Goal: Task Accomplishment & Management: Complete application form

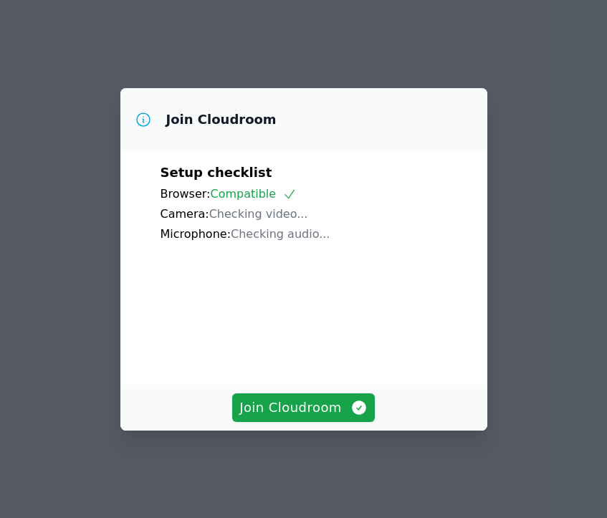
click at [292, 431] on div "Join Cloudroom" at bounding box center [303, 408] width 367 height 46
click at [292, 418] on span "Join Cloudroom" at bounding box center [303, 408] width 128 height 20
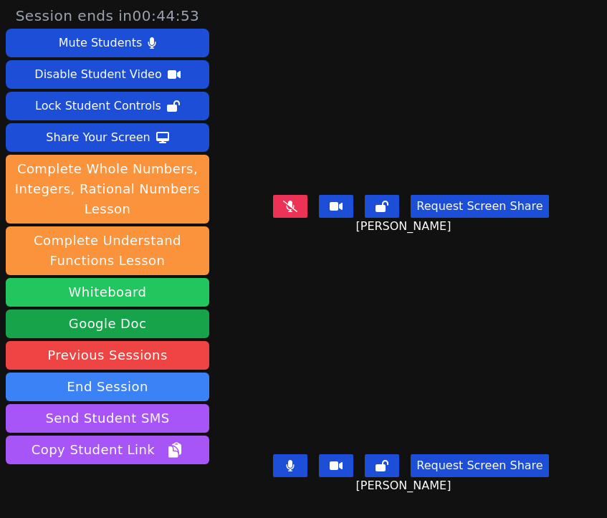
click at [120, 288] on button "Whiteboard" at bounding box center [108, 292] width 204 height 29
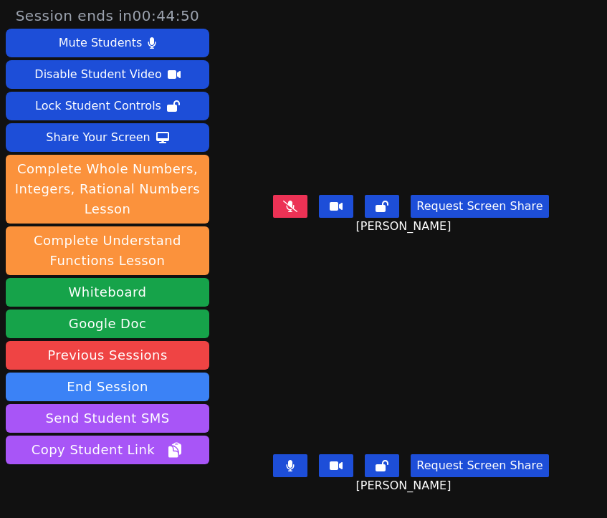
click at [602, 113] on div "Session ends in 00:44:50 Mute Students Disable Student Video Lock Student Contr…" at bounding box center [303, 259] width 607 height 518
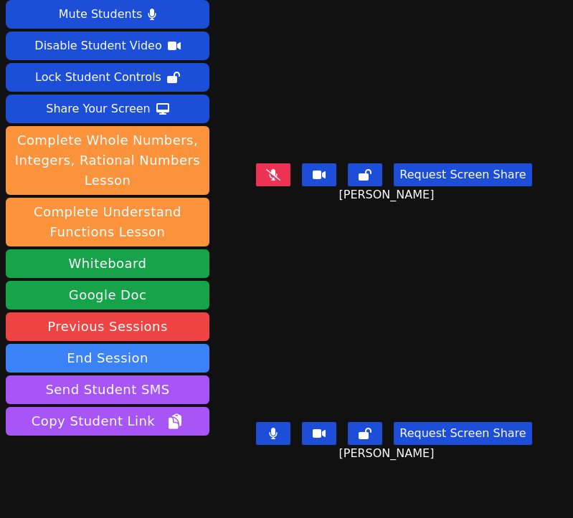
scroll to position [70, 0]
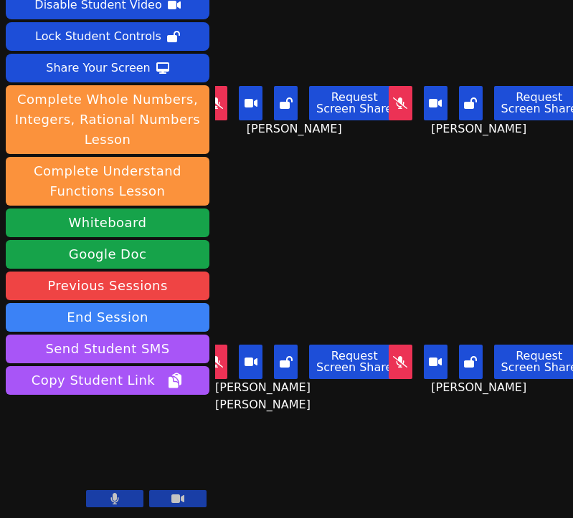
click at [320, 267] on video at bounding box center [301, 290] width 173 height 97
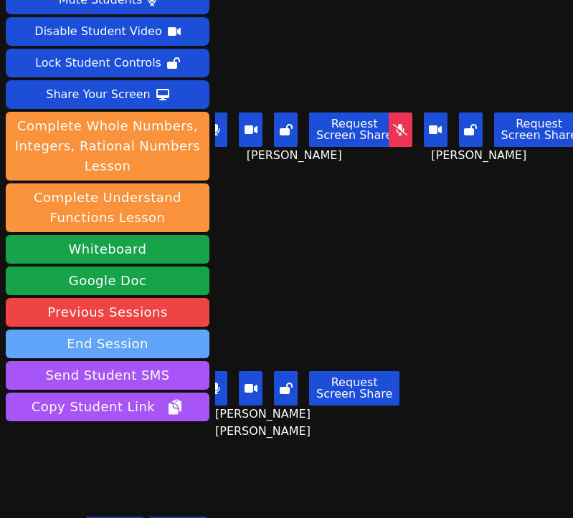
scroll to position [0, 0]
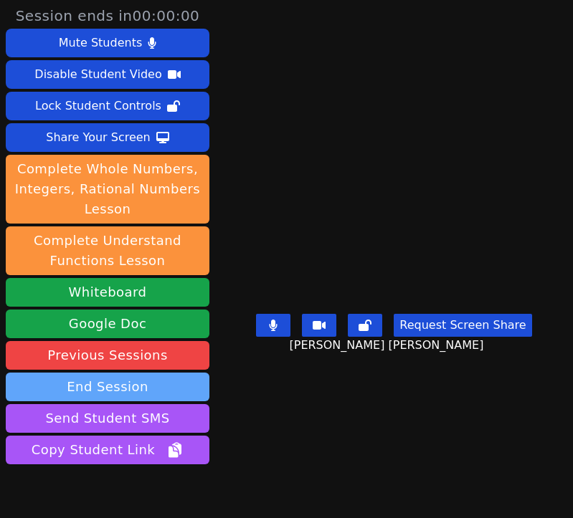
click at [121, 377] on button "End Session" at bounding box center [108, 387] width 204 height 29
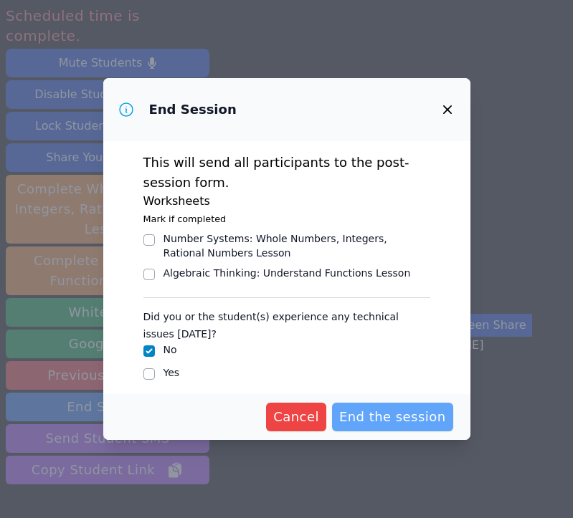
click at [417, 419] on span "End the session" at bounding box center [392, 417] width 107 height 20
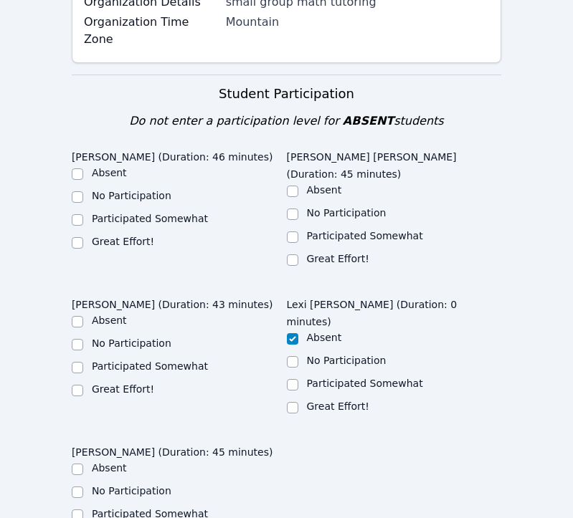
scroll to position [807, 0]
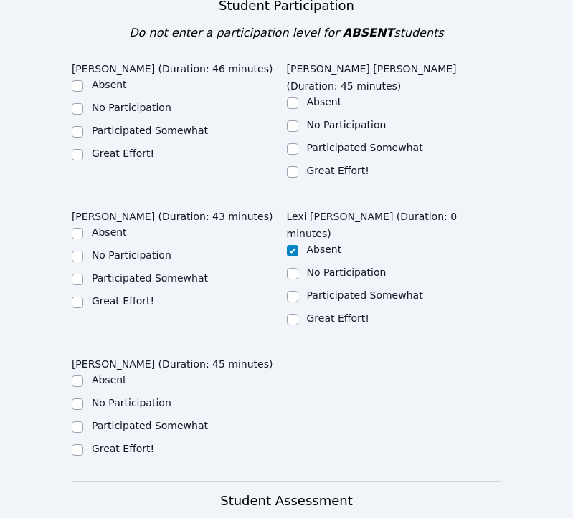
click at [108, 148] on label "Great Effort!" at bounding box center [123, 153] width 62 height 11
click at [83, 149] on input "Great Effort!" at bounding box center [77, 154] width 11 height 11
checkbox input "true"
click at [346, 165] on label "Great Effort!" at bounding box center [338, 170] width 62 height 11
click at [298, 166] on input "Great Effort!" at bounding box center [292, 171] width 11 height 11
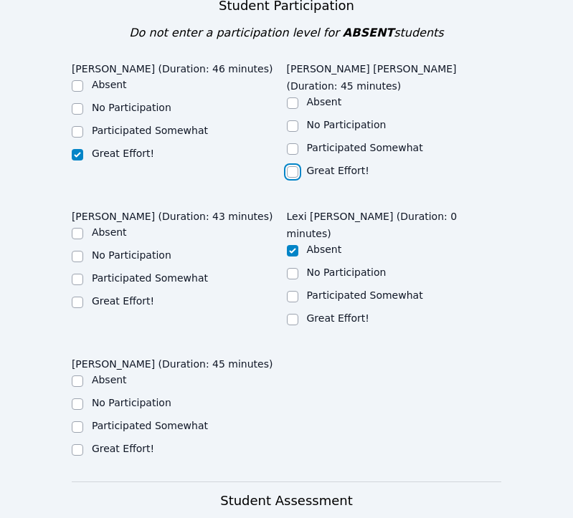
checkbox input "true"
click at [128, 249] on label "No Participation" at bounding box center [132, 254] width 80 height 11
click at [83, 251] on input "No Participation" at bounding box center [77, 256] width 11 height 11
checkbox input "true"
click at [125, 443] on label "Great Effort!" at bounding box center [123, 448] width 62 height 11
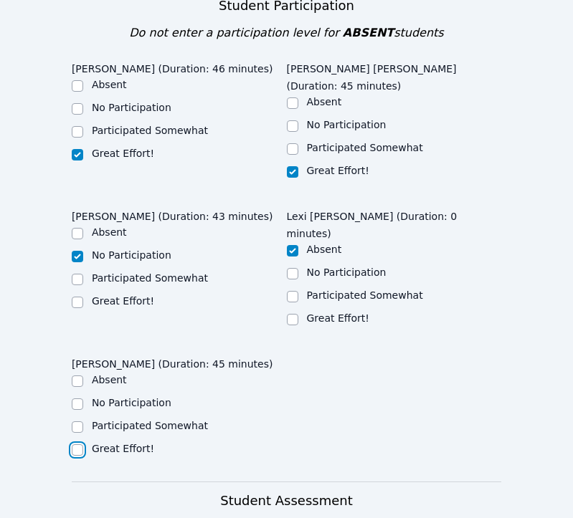
click at [83, 444] on input "Great Effort!" at bounding box center [77, 449] width 11 height 11
checkbox input "true"
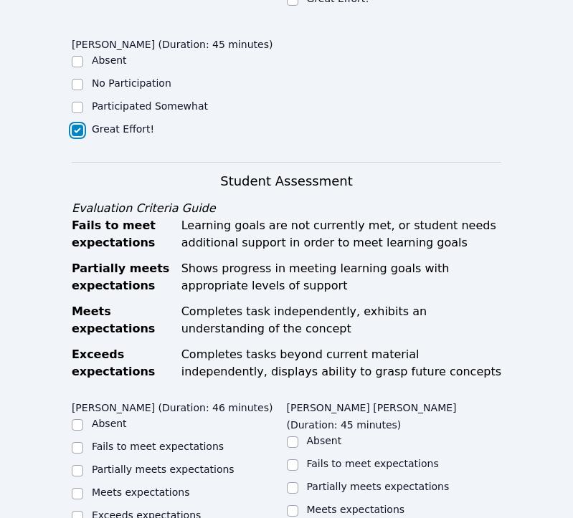
scroll to position [1176, 0]
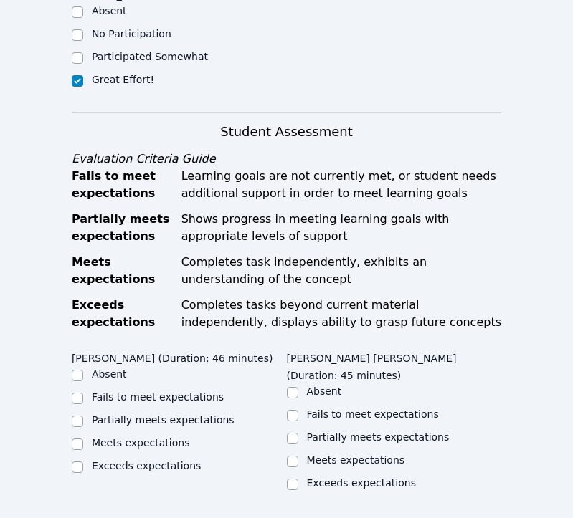
checkbox input "true"
click at [127, 437] on label "Meets expectations" at bounding box center [141, 442] width 98 height 11
click at [83, 439] on input "Meets expectations" at bounding box center [77, 444] width 11 height 11
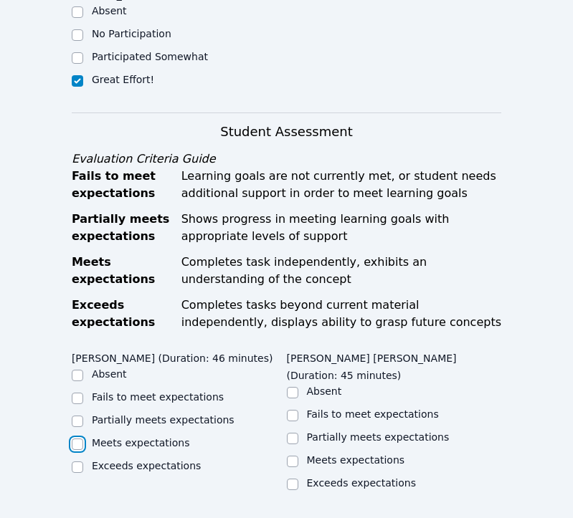
checkbox input "true"
click at [366, 453] on div "Meets expectations" at bounding box center [356, 460] width 98 height 14
click at [364, 454] on label "Meets expectations" at bounding box center [356, 459] width 98 height 11
click at [298, 456] on input "Meets expectations" at bounding box center [292, 461] width 11 height 11
checkbox input "true"
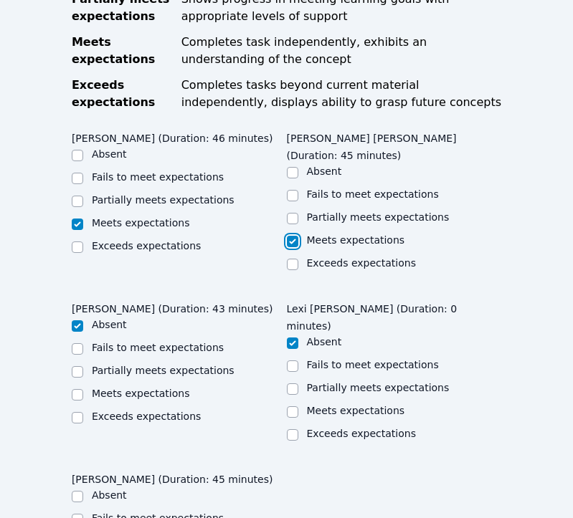
scroll to position [1413, 0]
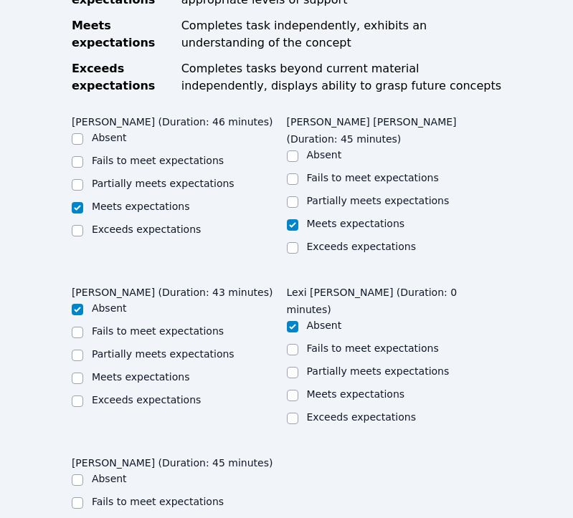
checkbox input "true"
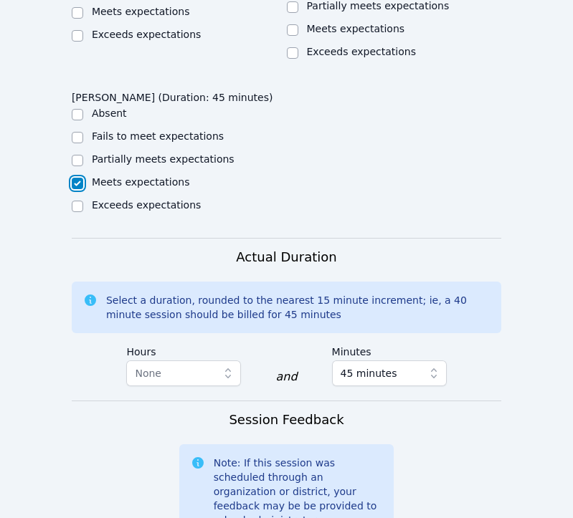
scroll to position [1825, 0]
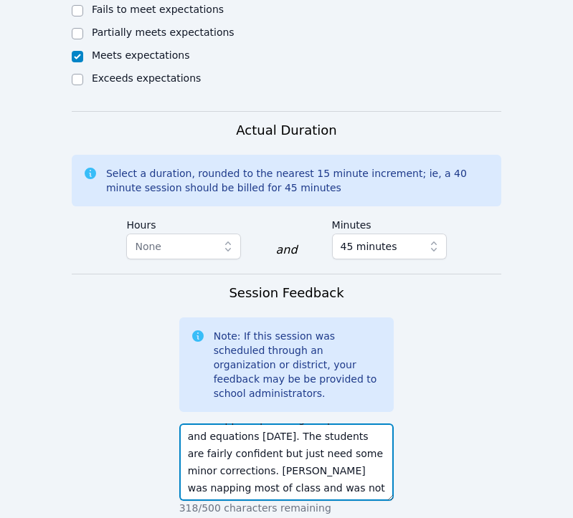
scroll to position [2035, 0]
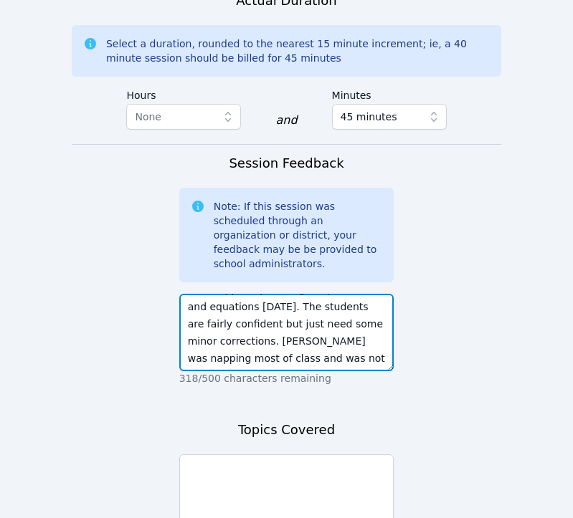
drag, startPoint x: 270, startPoint y: 207, endPoint x: 407, endPoint y: 207, distance: 136.9
click at [348, 294] on textarea "We wrapped up solving inequalities and equations today. The students are fairly…" at bounding box center [286, 332] width 215 height 77
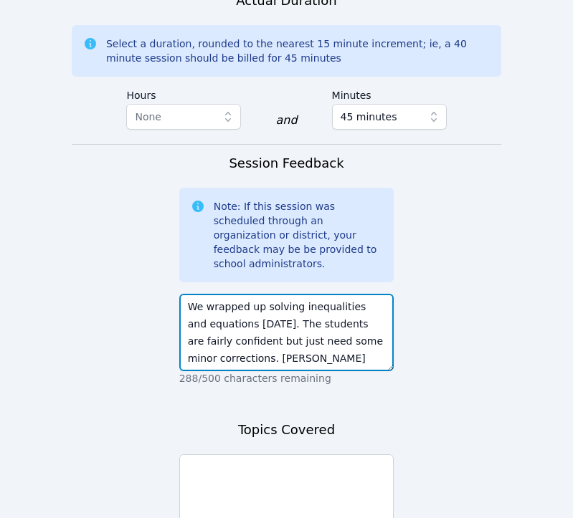
scroll to position [1980, 0]
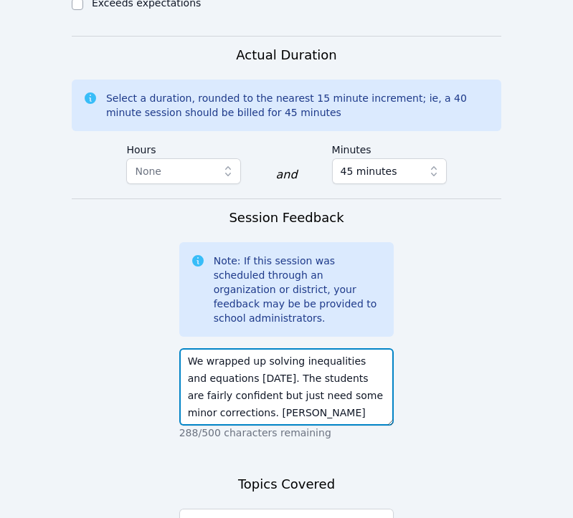
drag, startPoint x: 262, startPoint y: 209, endPoint x: 233, endPoint y: 219, distance: 31.3
click at [233, 348] on textarea "We wrapped up solving inequalities and equations today. The students are fairly…" at bounding box center [286, 386] width 215 height 77
type textarea "We wrapped up solving inequalities and equations today. The students are fairly…"
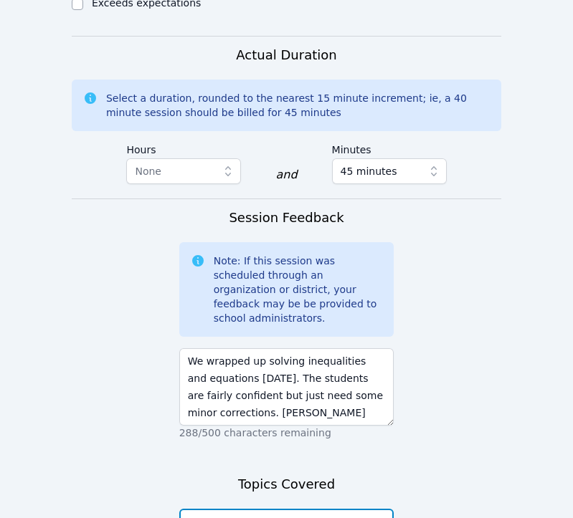
paste textarea "solving inequalities and equations"
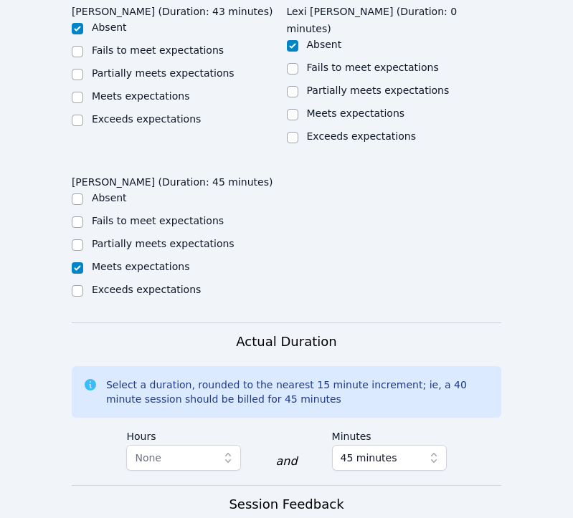
scroll to position [1697, 0]
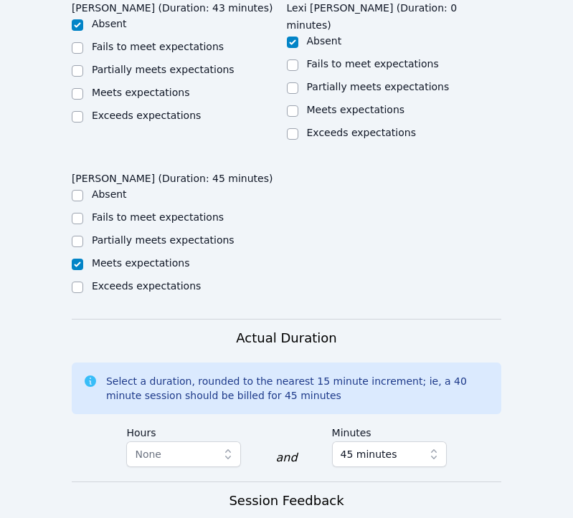
type textarea "solving inequalities and equations"
drag, startPoint x: 557, startPoint y: 368, endPoint x: 571, endPoint y: 310, distance: 60.3
click at [497, 345] on form "Student Participation Do not enter a participation level for ABSENT students Is…" at bounding box center [286, 31] width 429 height 1871
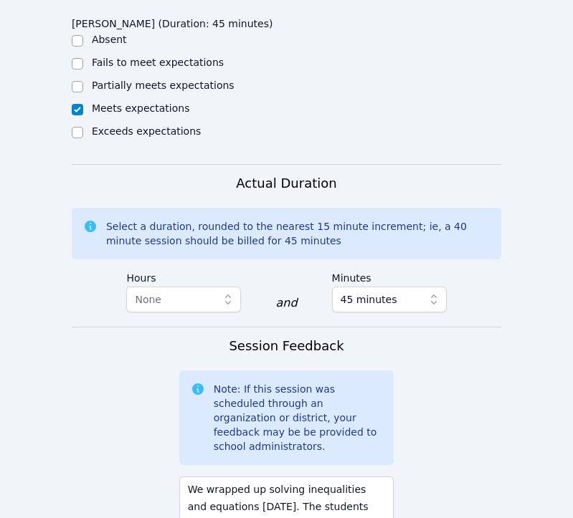
scroll to position [2035, 0]
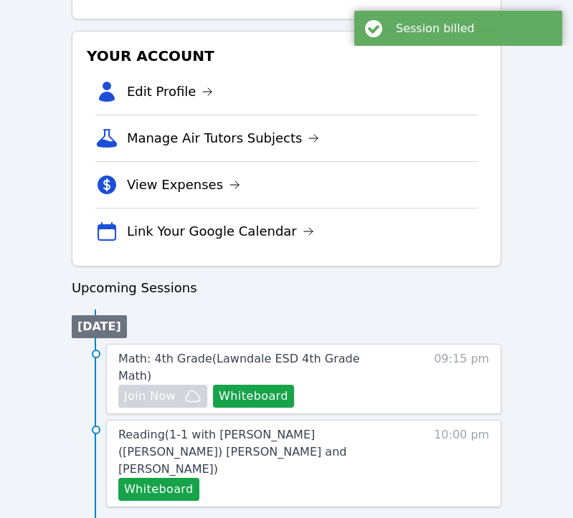
scroll to position [424, 0]
